Goal: Book appointment/travel/reservation

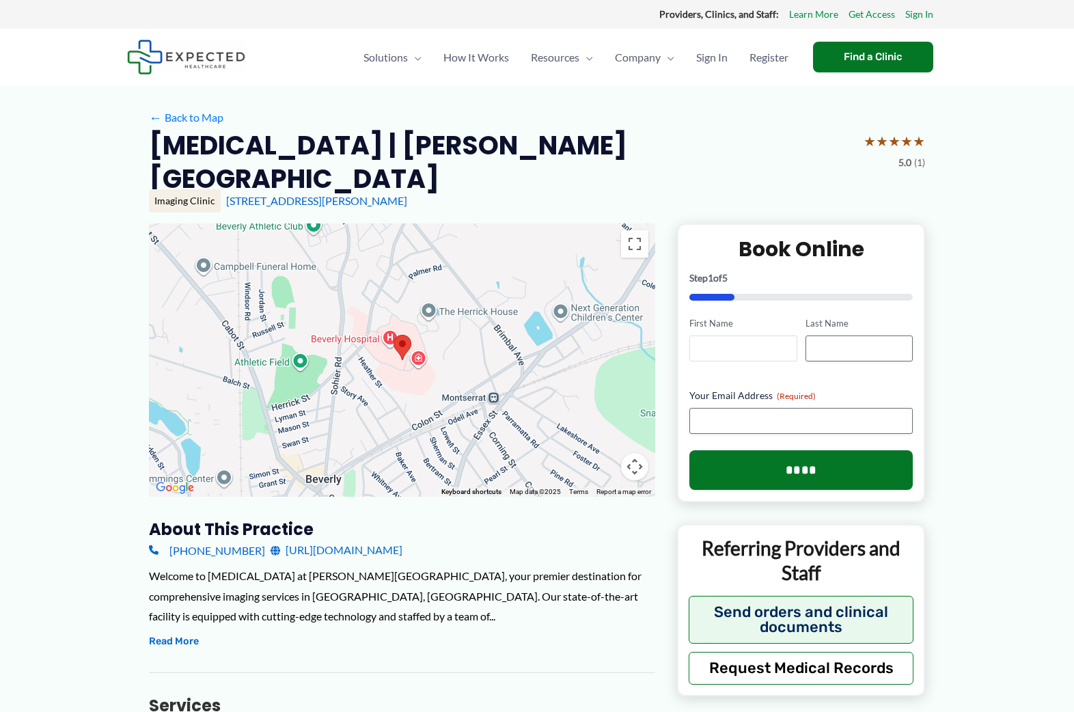
click at [698, 335] on input "First Name" at bounding box center [742, 348] width 107 height 26
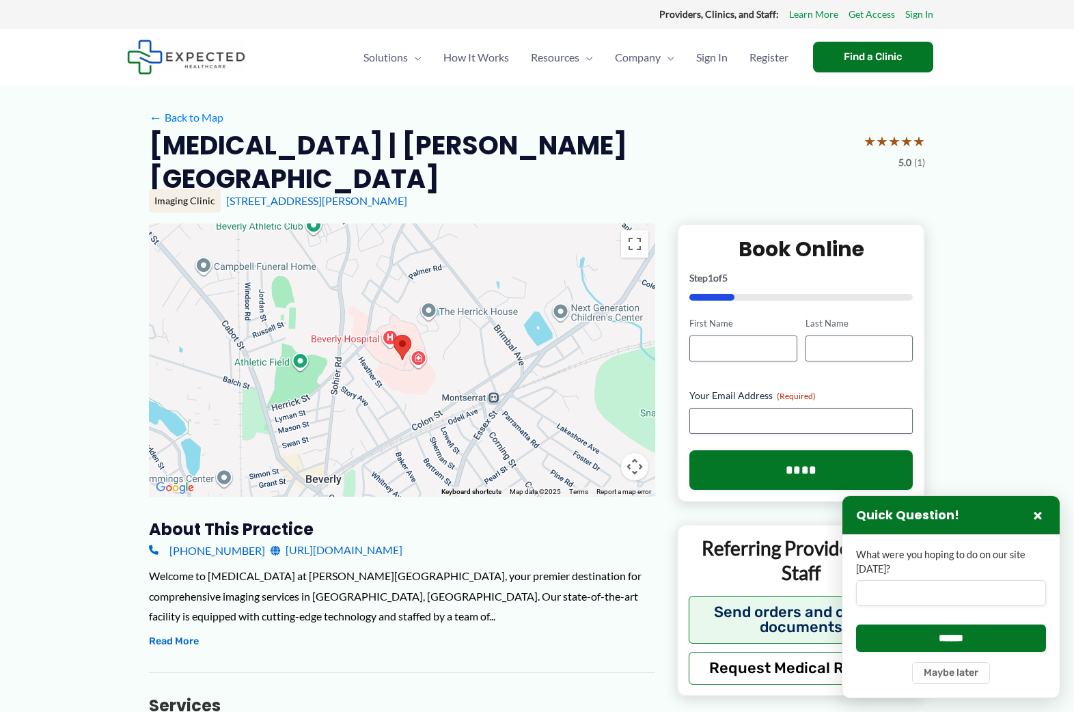
click at [320, 148] on h2 "[MEDICAL_DATA] | [PERSON_NAME][GEOGRAPHIC_DATA]" at bounding box center [500, 162] width 703 height 68
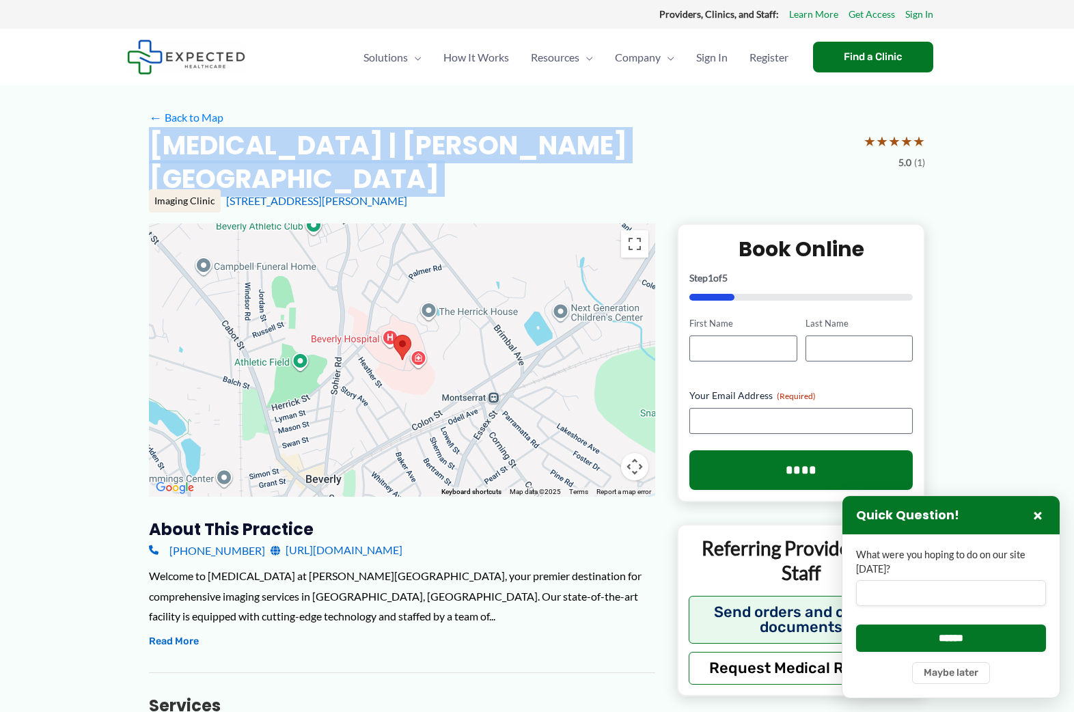
click at [320, 148] on h2 "[MEDICAL_DATA] | [PERSON_NAME][GEOGRAPHIC_DATA]" at bounding box center [500, 162] width 703 height 68
click at [363, 148] on h2 "[MEDICAL_DATA] | [PERSON_NAME][GEOGRAPHIC_DATA]" at bounding box center [500, 162] width 703 height 68
